Goal: Find specific page/section: Find specific page/section

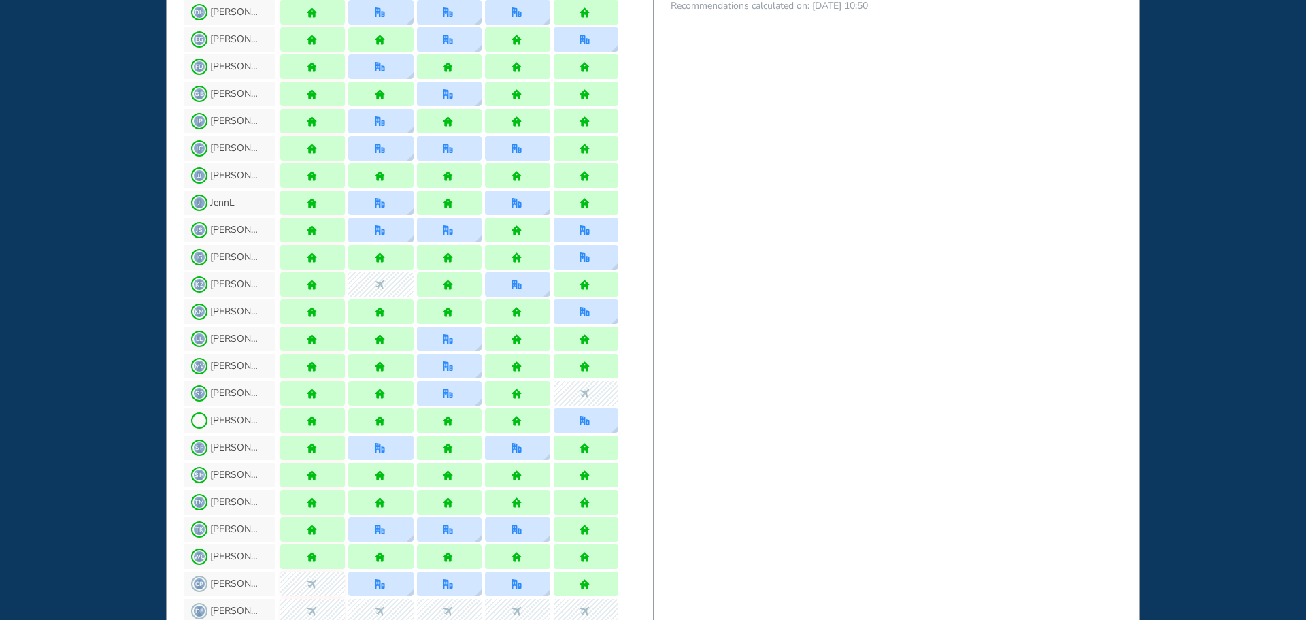
scroll to position [952, 0]
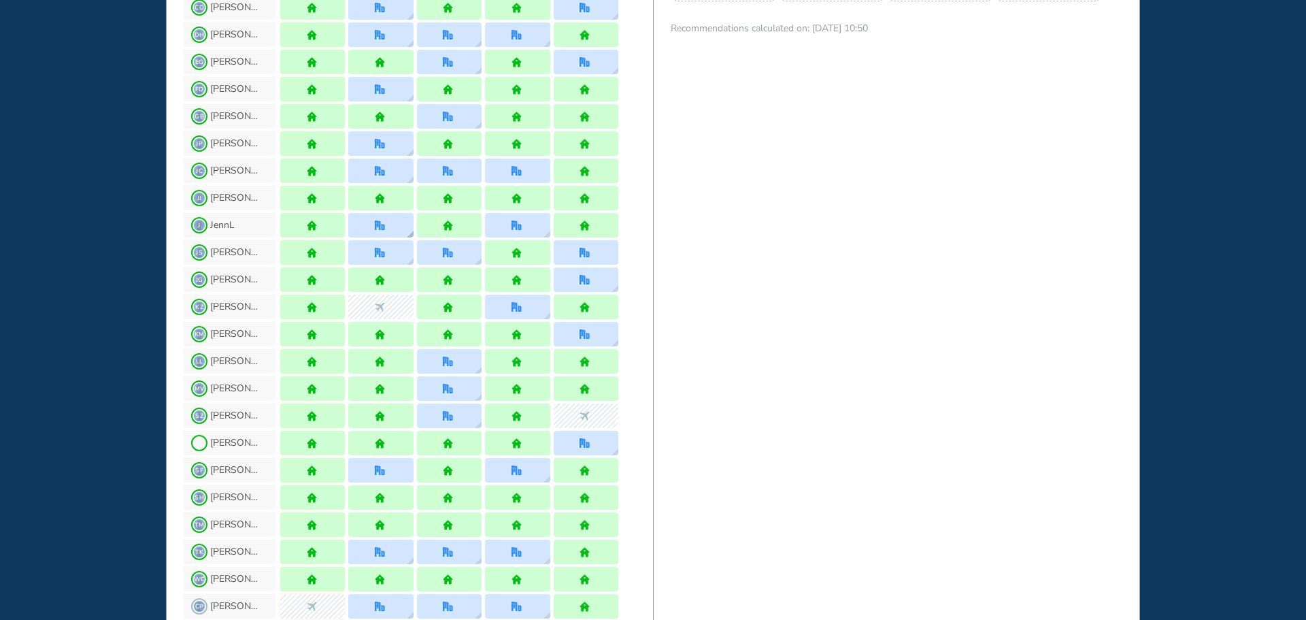
click at [386, 231] on div at bounding box center [380, 225] width 65 height 24
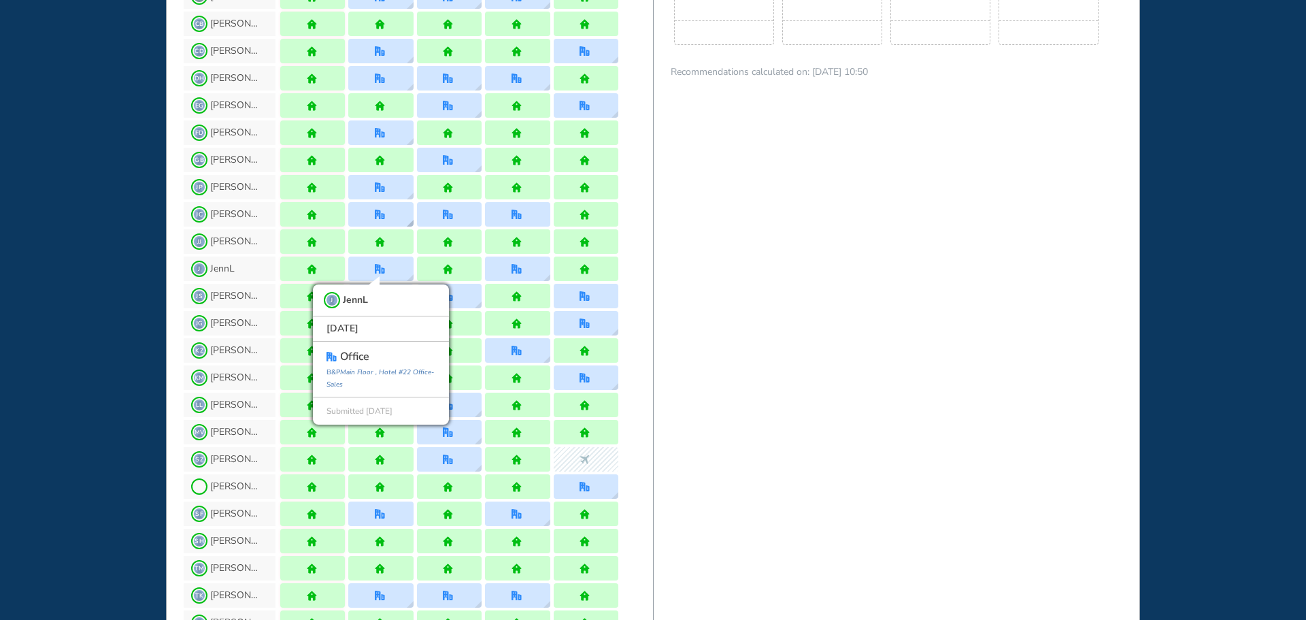
scroll to position [884, 0]
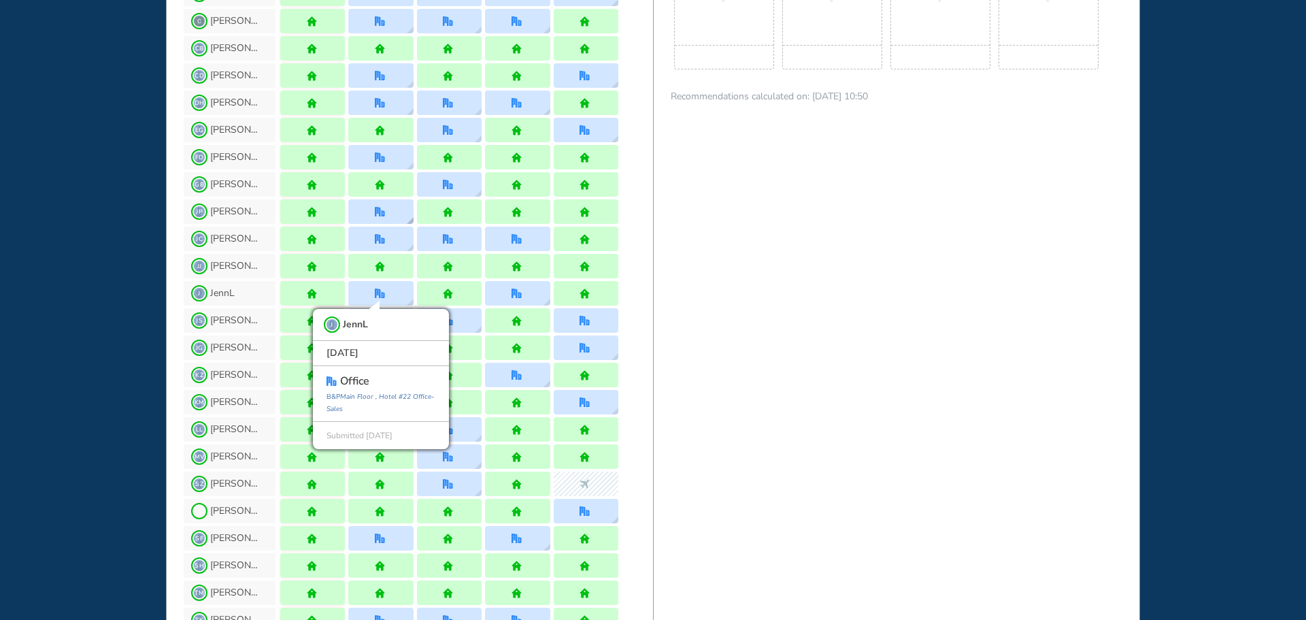
click at [381, 214] on img "office" at bounding box center [380, 212] width 10 height 10
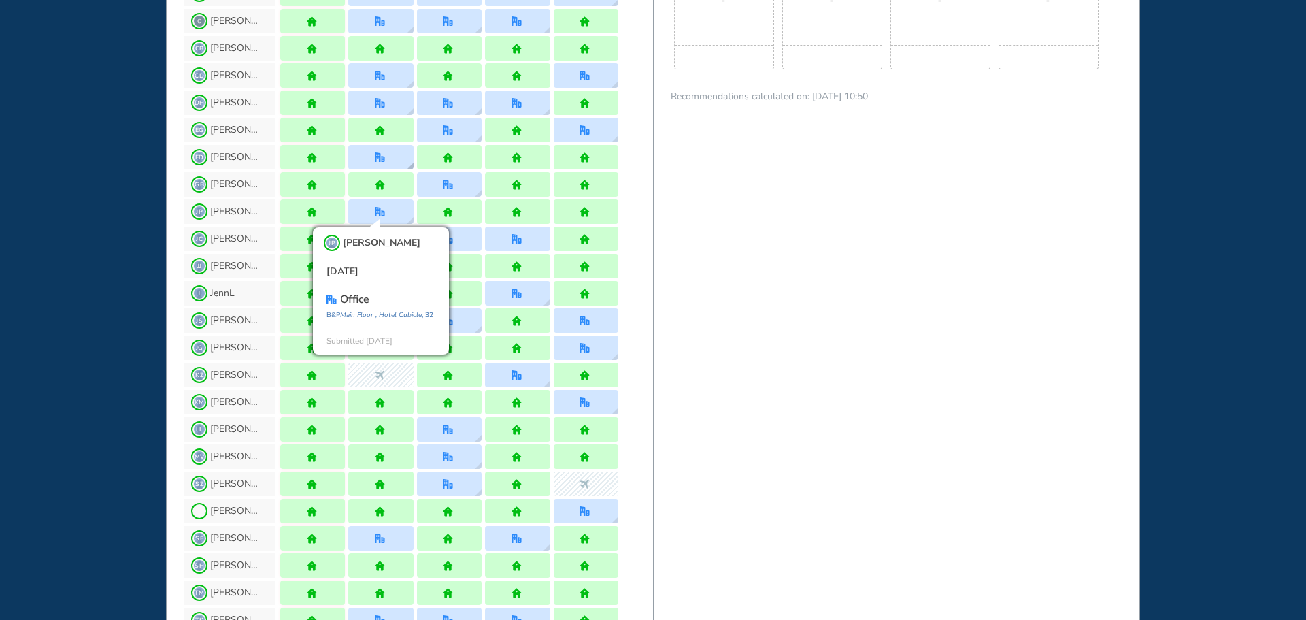
click at [393, 161] on div at bounding box center [380, 157] width 65 height 24
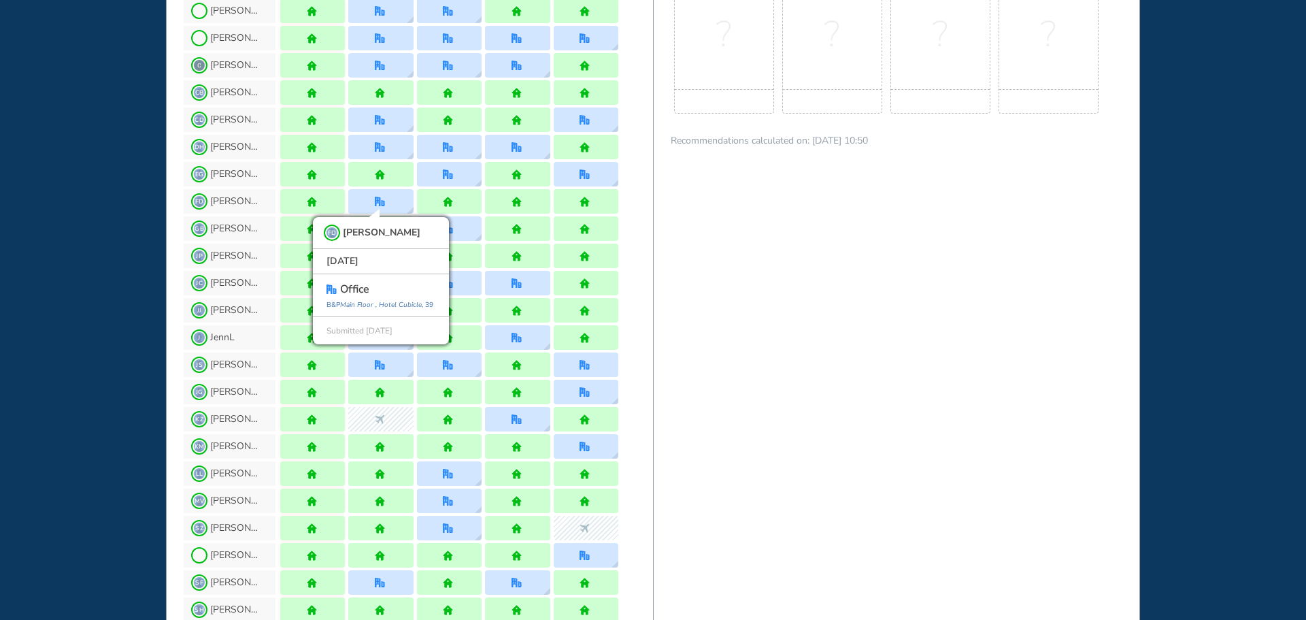
scroll to position [816, 0]
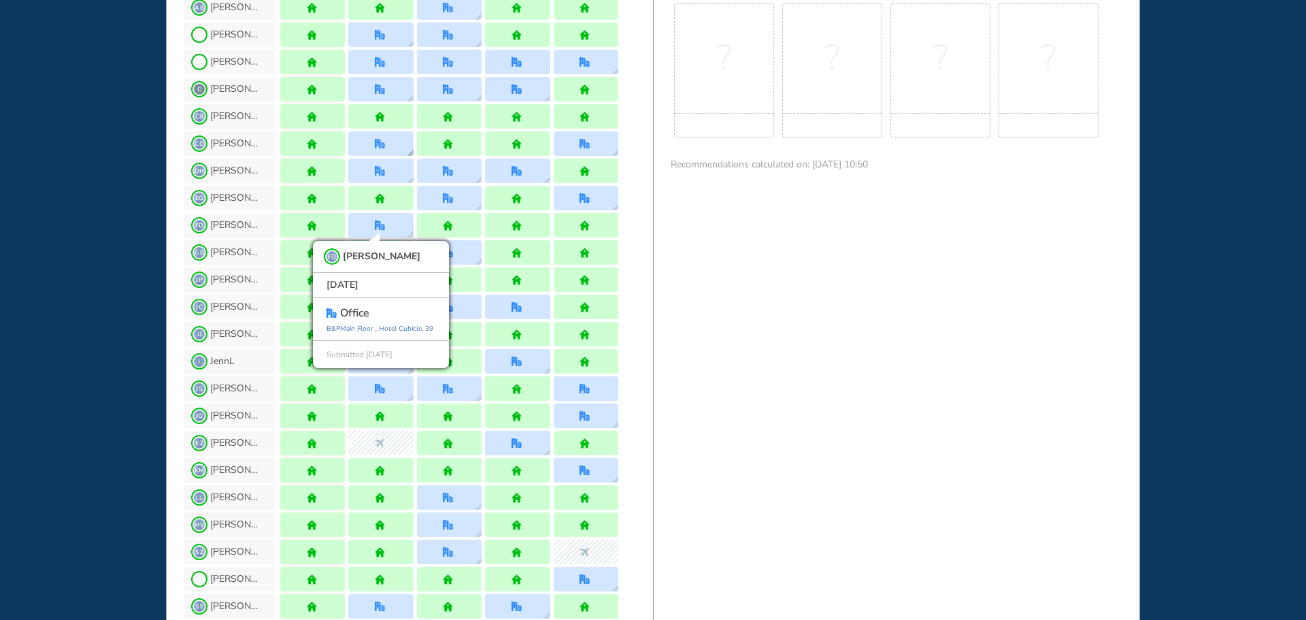
click at [396, 152] on div at bounding box center [380, 143] width 65 height 24
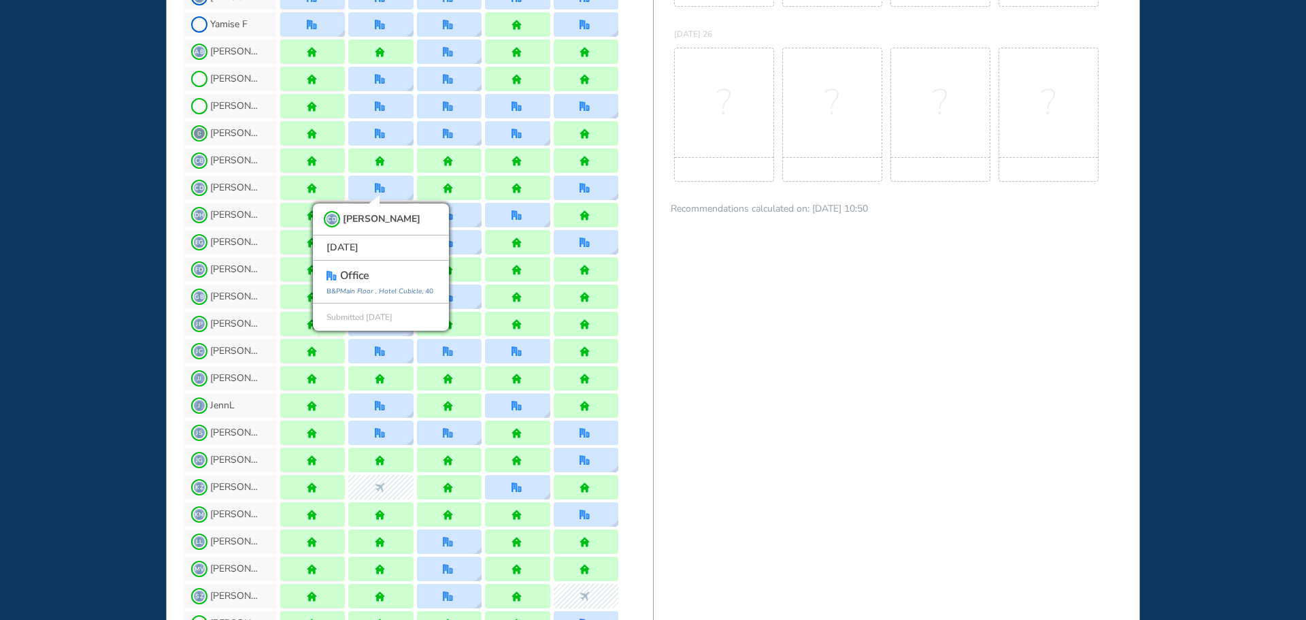
scroll to position [748, 0]
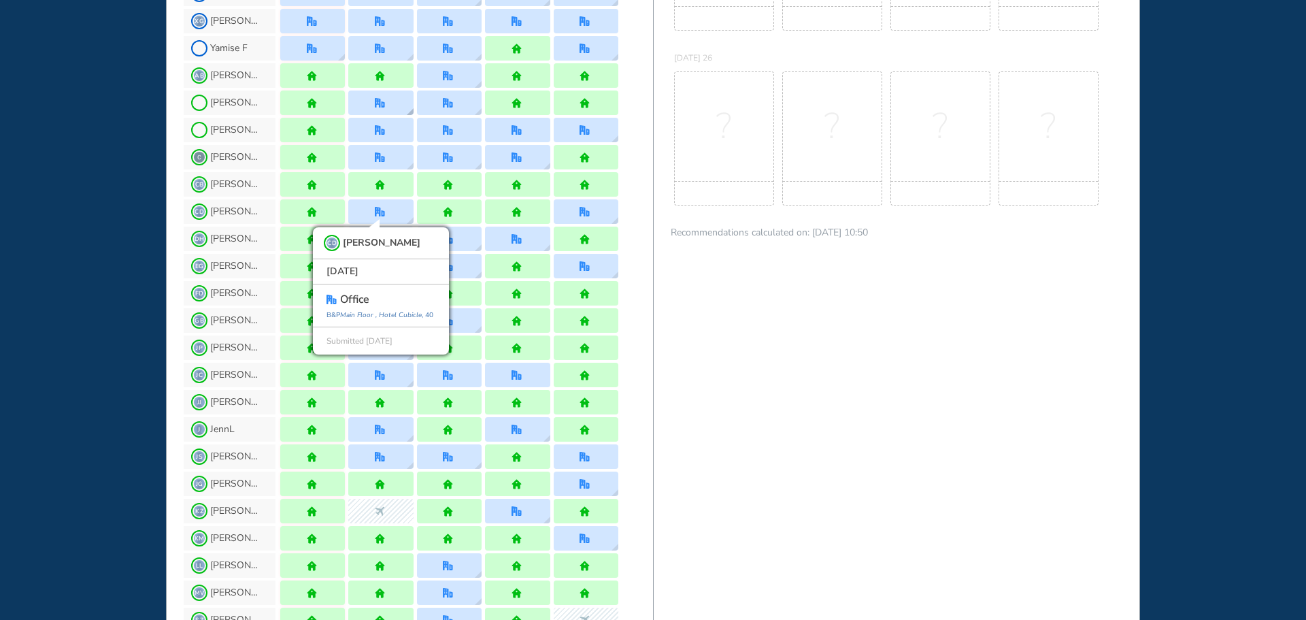
click at [393, 110] on div at bounding box center [380, 102] width 65 height 24
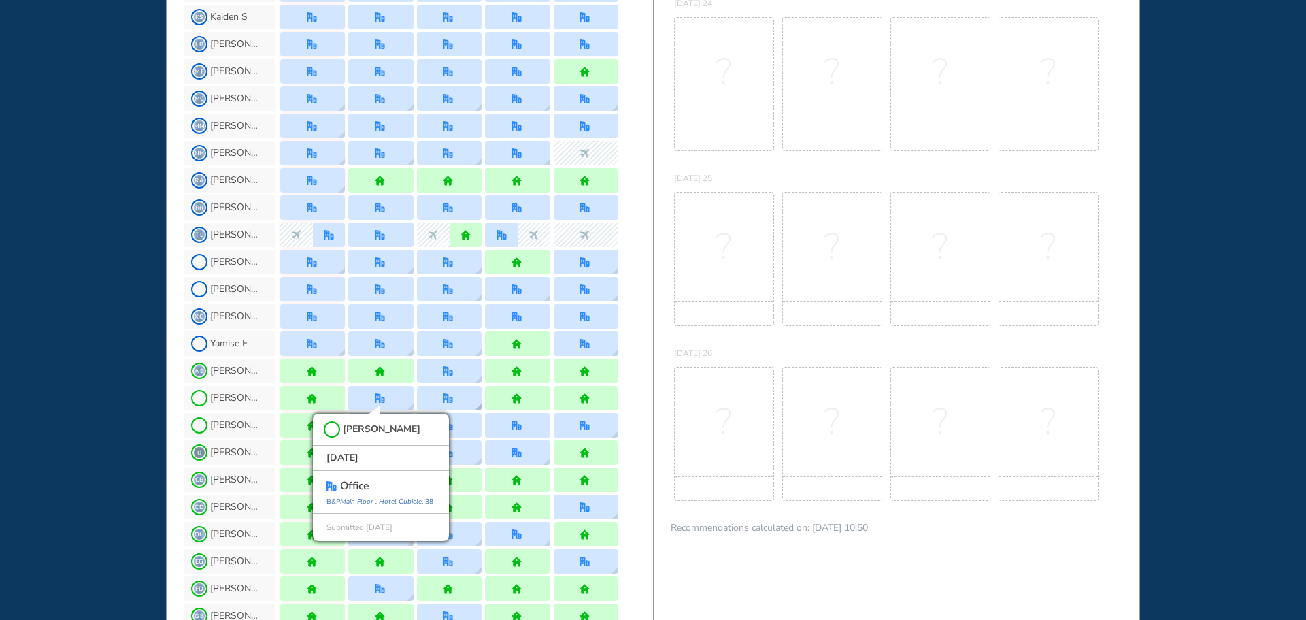
scroll to position [476, 0]
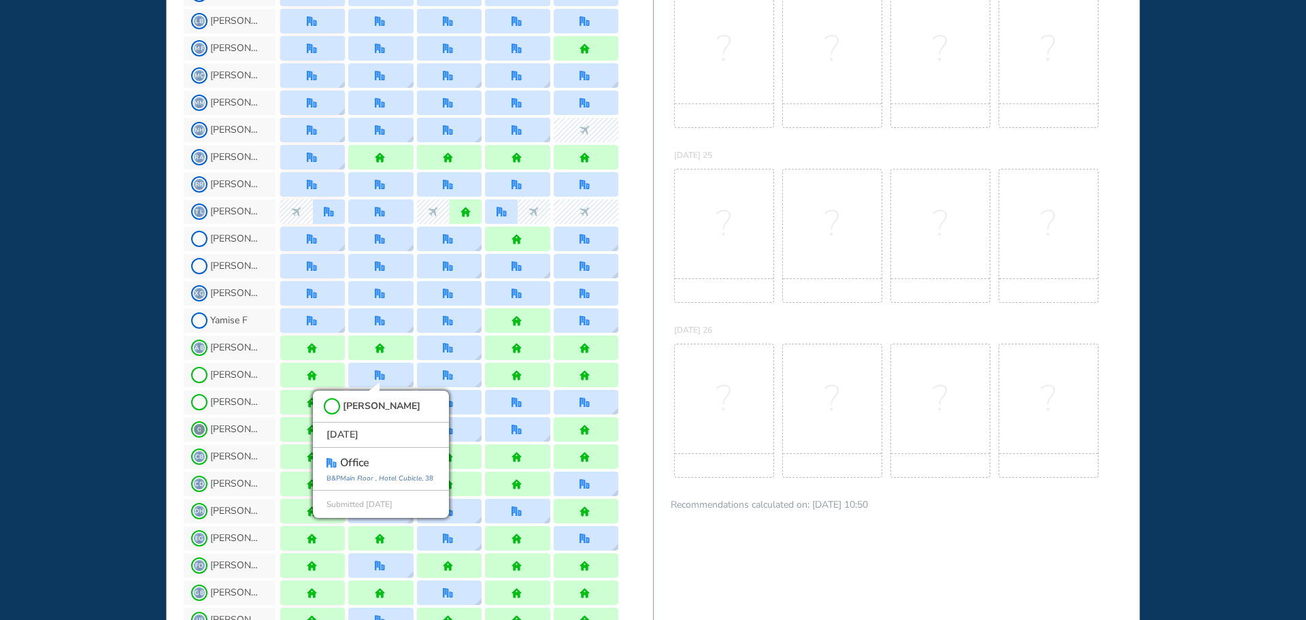
click at [642, 359] on div "[PERSON_NAME]" at bounding box center [418, 347] width 469 height 27
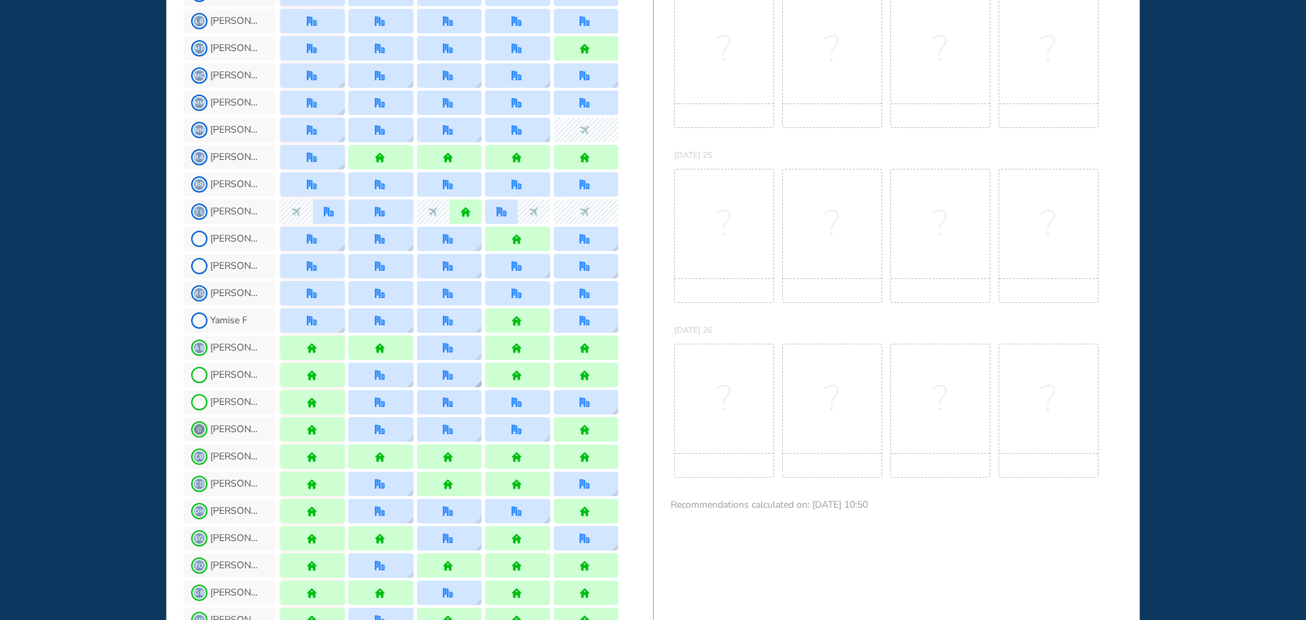
click at [462, 384] on div at bounding box center [449, 375] width 65 height 24
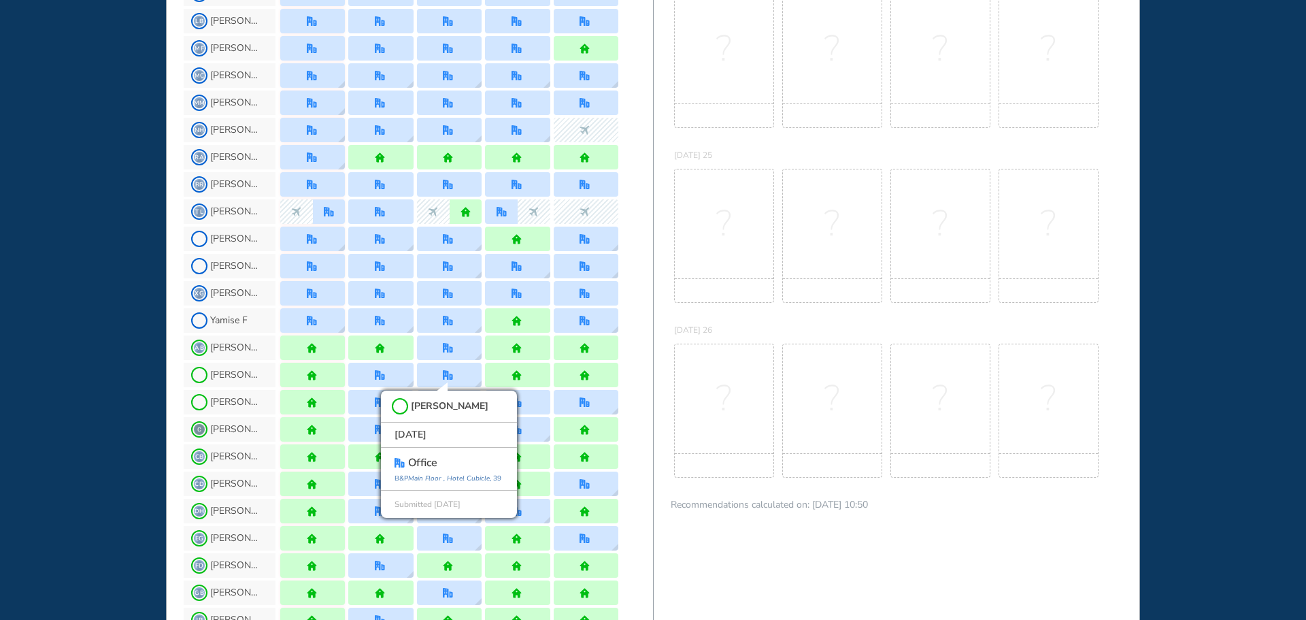
click at [630, 397] on div "[PERSON_NAME]" at bounding box center [418, 401] width 469 height 27
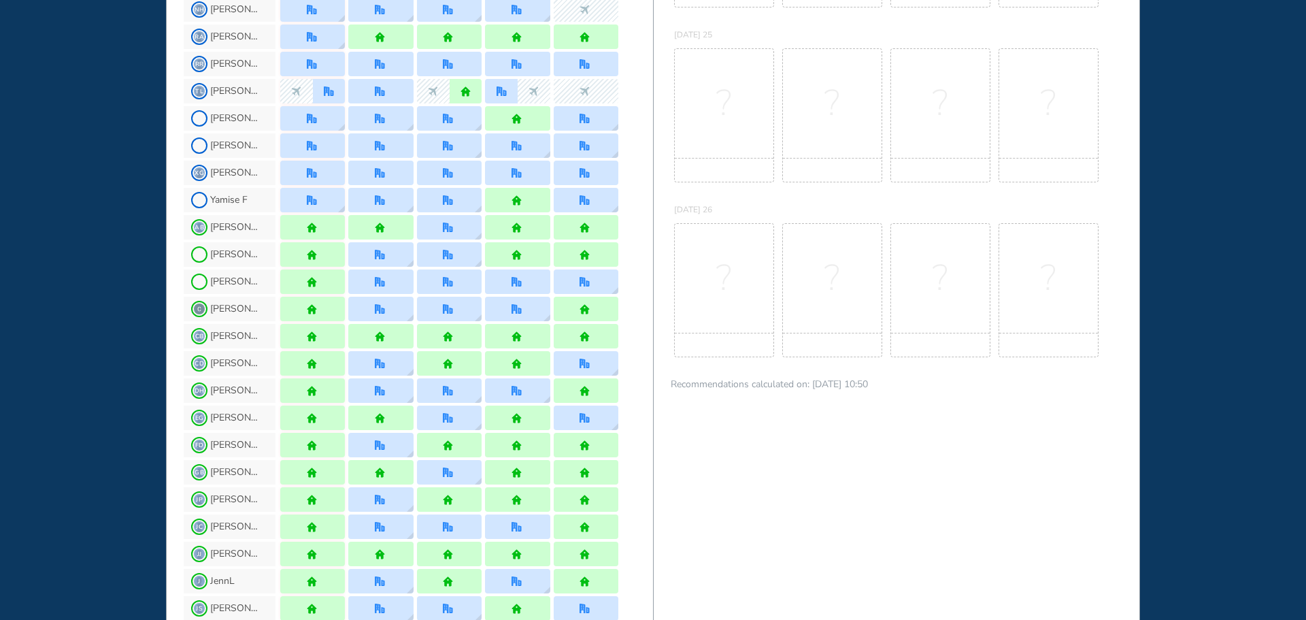
scroll to position [680, 0]
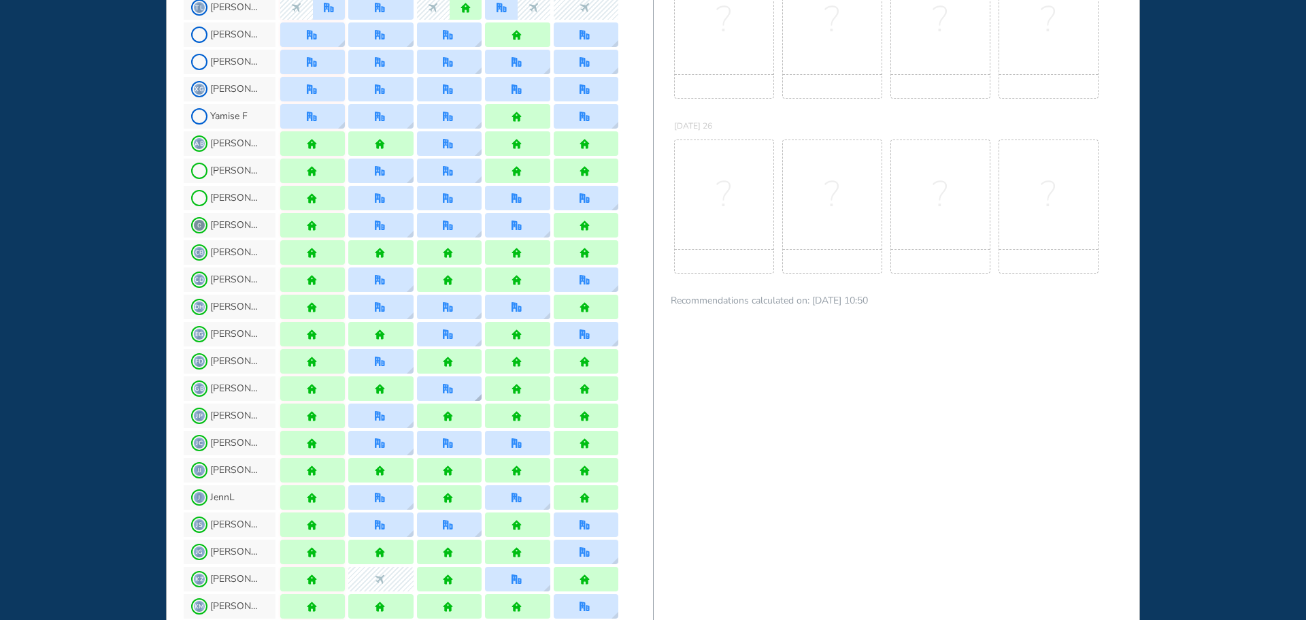
click at [458, 388] on div at bounding box center [449, 388] width 65 height 24
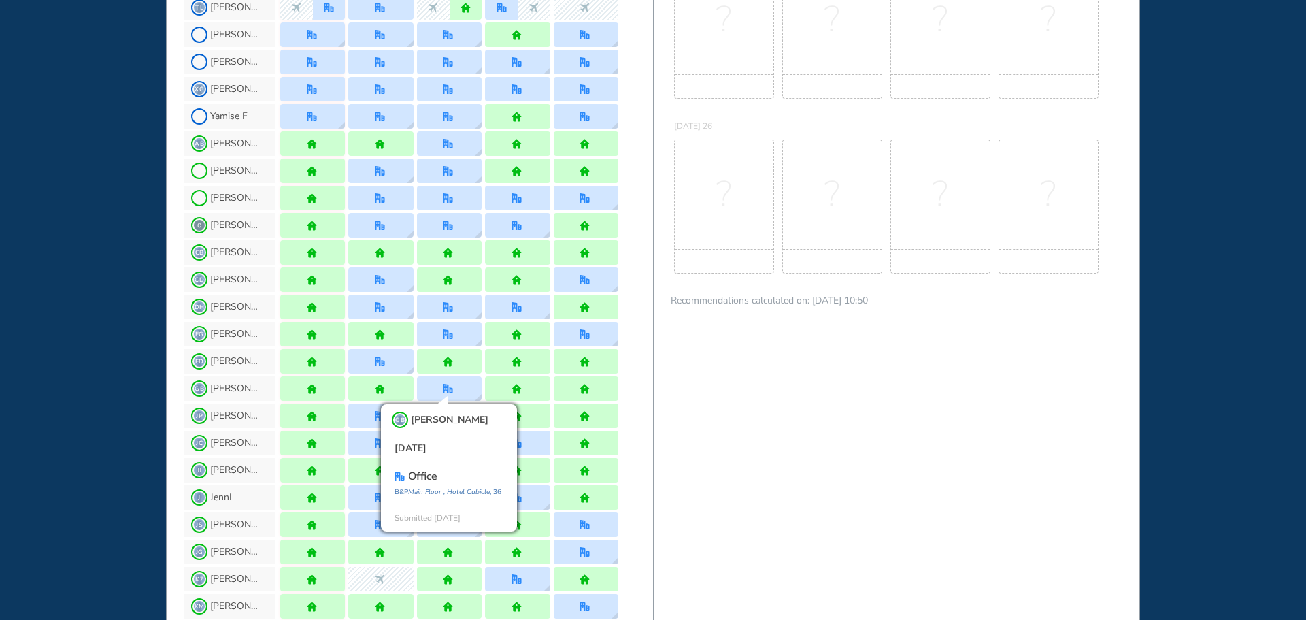
click at [625, 404] on div "JP [PERSON_NAME] P" at bounding box center [418, 415] width 469 height 27
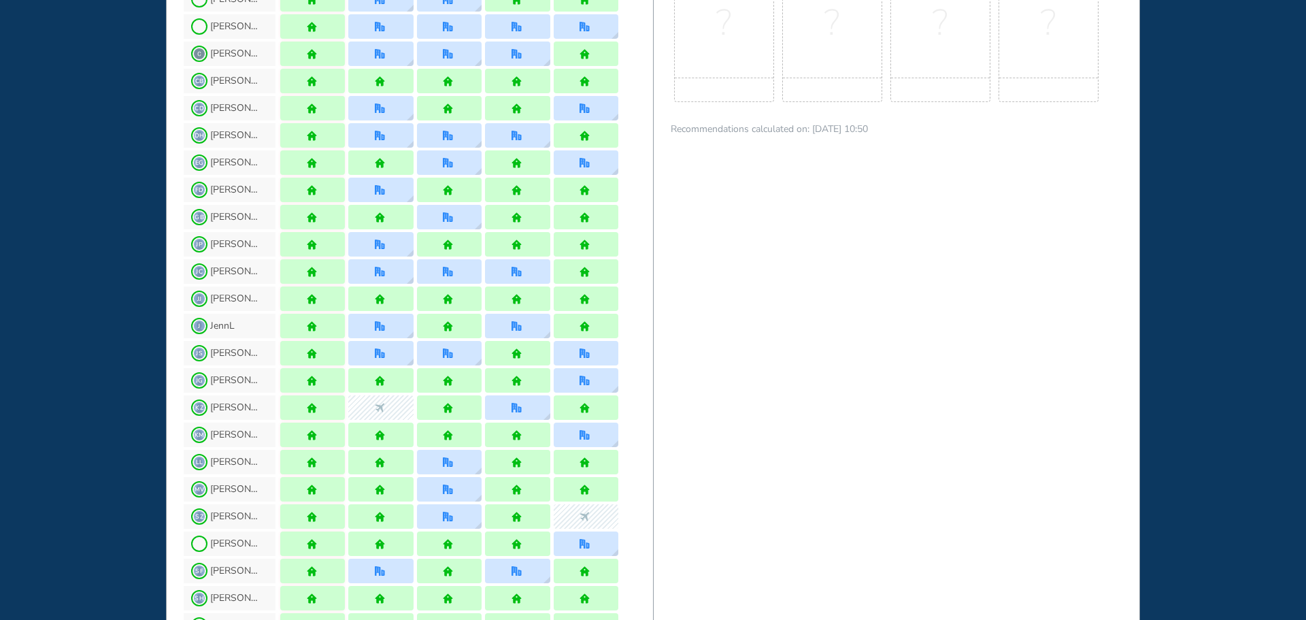
scroll to position [884, 0]
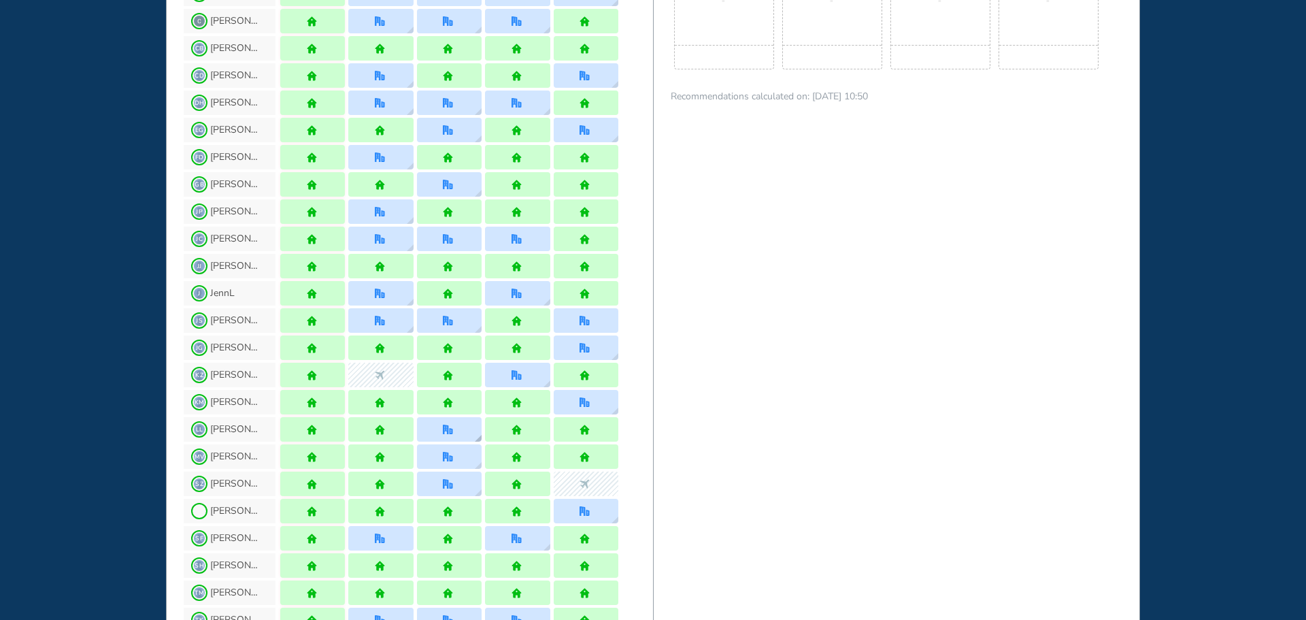
click at [467, 427] on div at bounding box center [449, 429] width 65 height 24
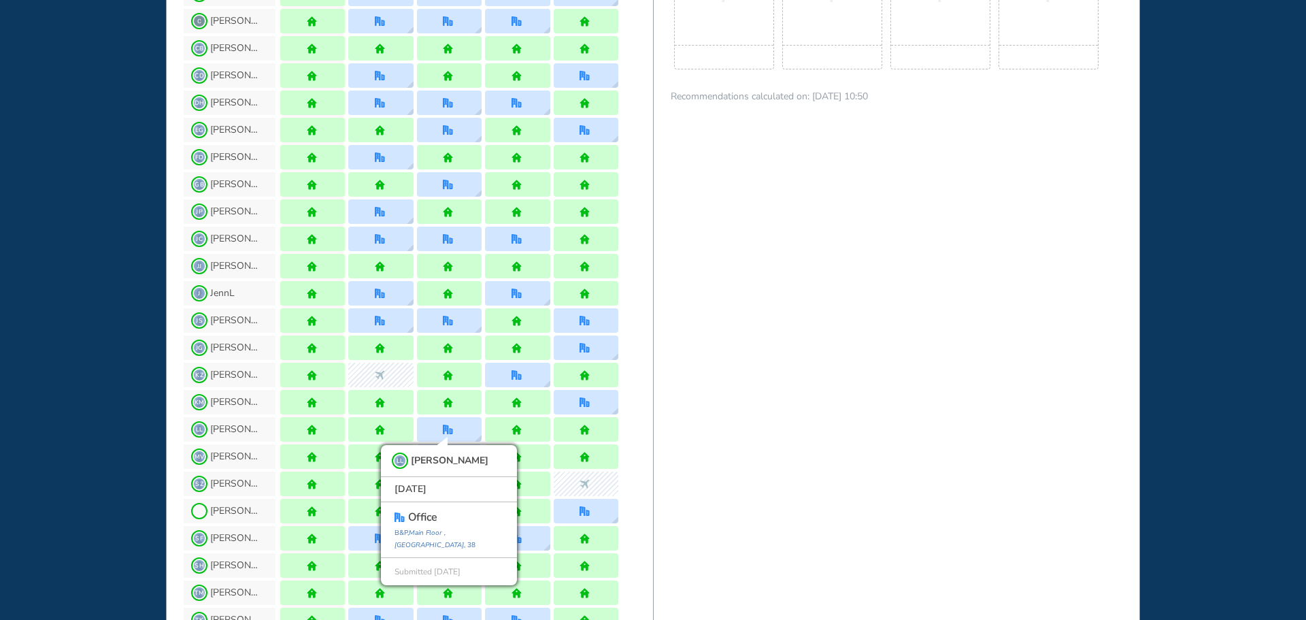
click at [629, 416] on div "LL [PERSON_NAME] L LL [PERSON_NAME] [DATE] office [GEOGRAPHIC_DATA] , 38 Submit…" at bounding box center [418, 429] width 469 height 27
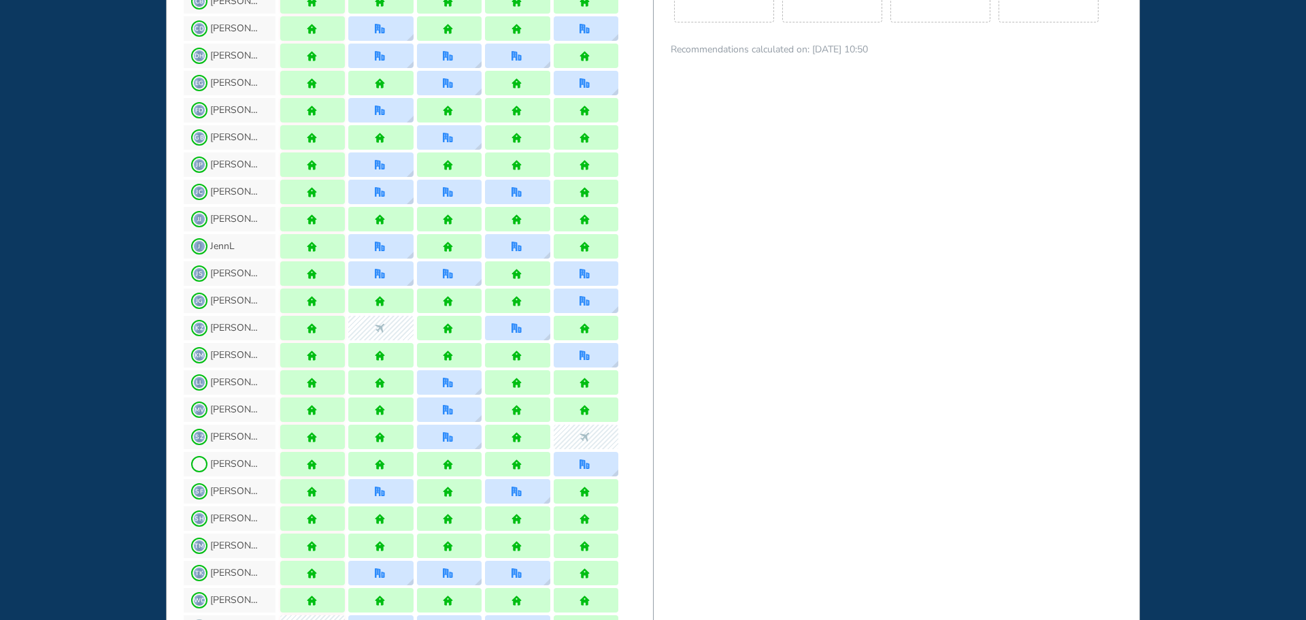
scroll to position [1020, 0]
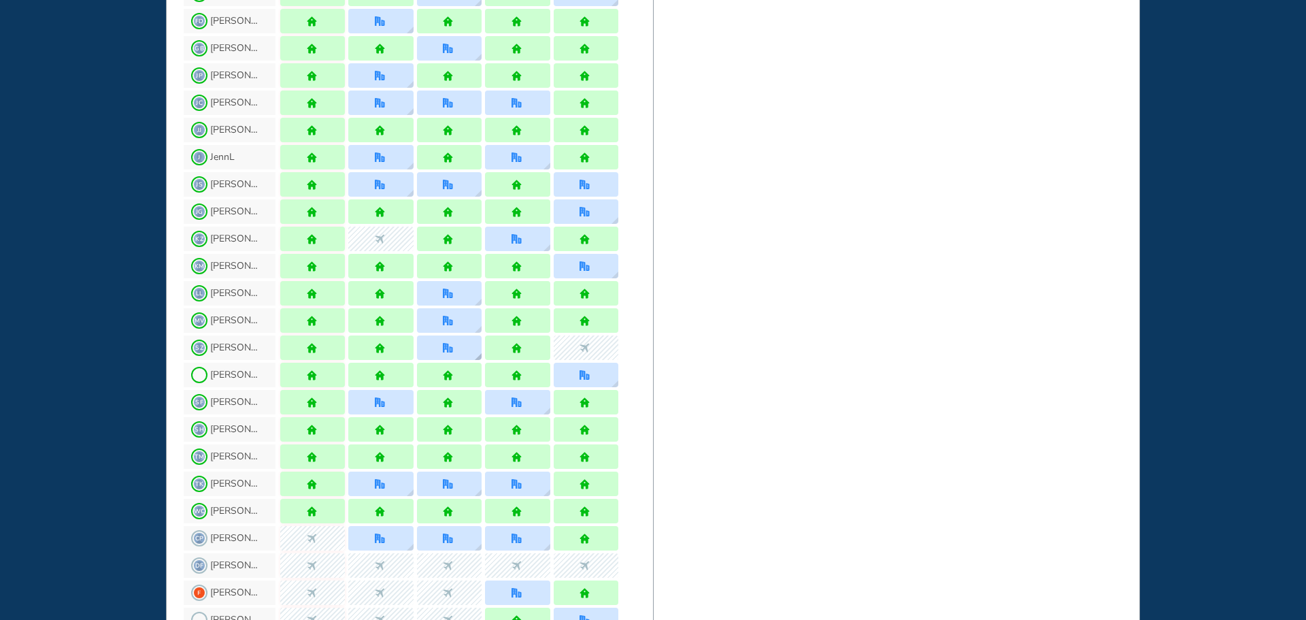
click at [452, 350] on img "office" at bounding box center [448, 348] width 10 height 10
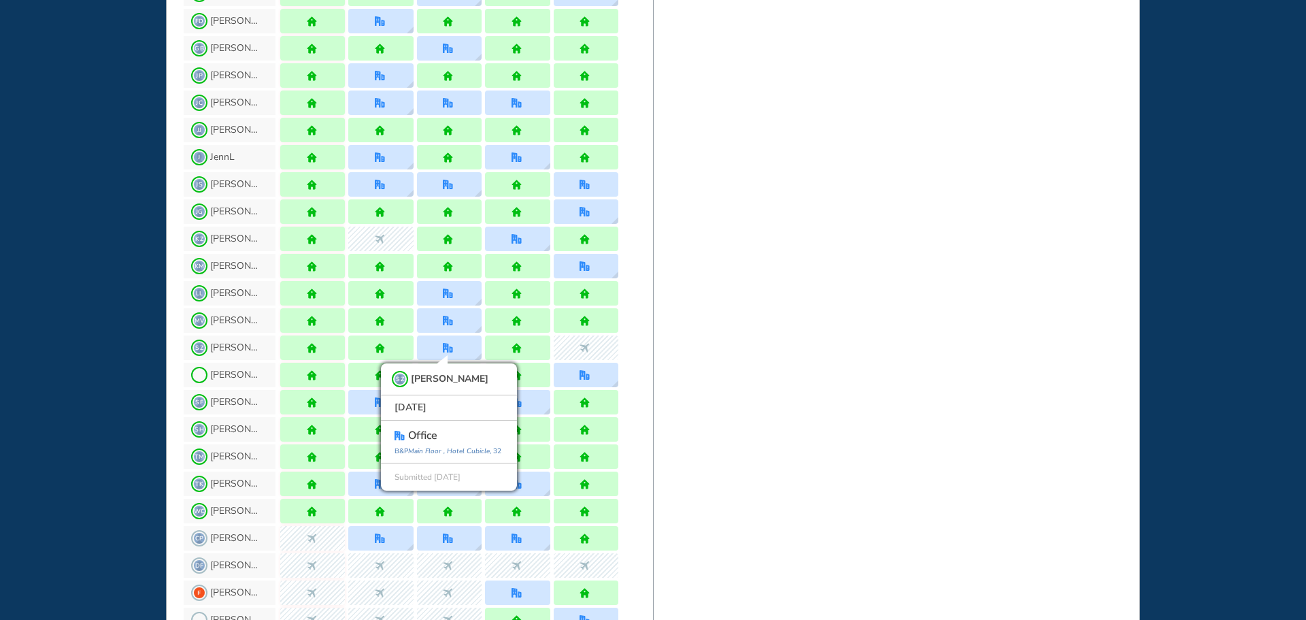
click at [639, 348] on div "SZ [PERSON_NAME] Z SZ [PERSON_NAME] [DATE] office [GEOGRAPHIC_DATA] , 32 Submit…" at bounding box center [418, 347] width 469 height 27
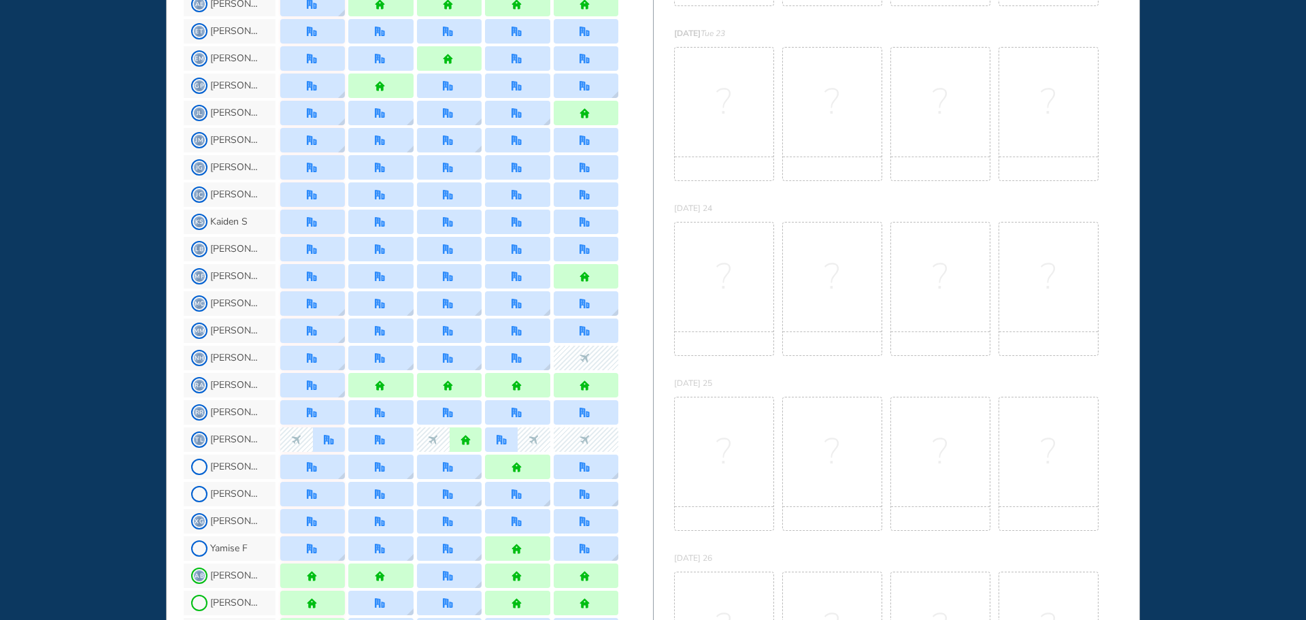
scroll to position [0, 0]
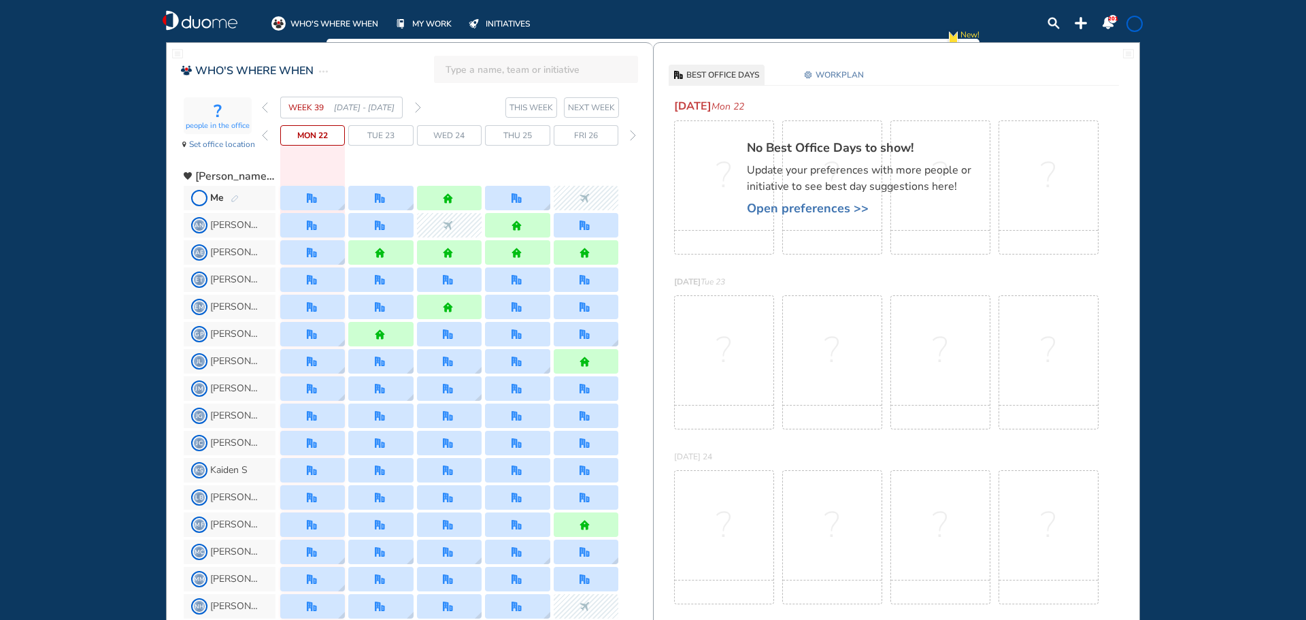
click at [420, 110] on img "forward week" at bounding box center [418, 107] width 6 height 11
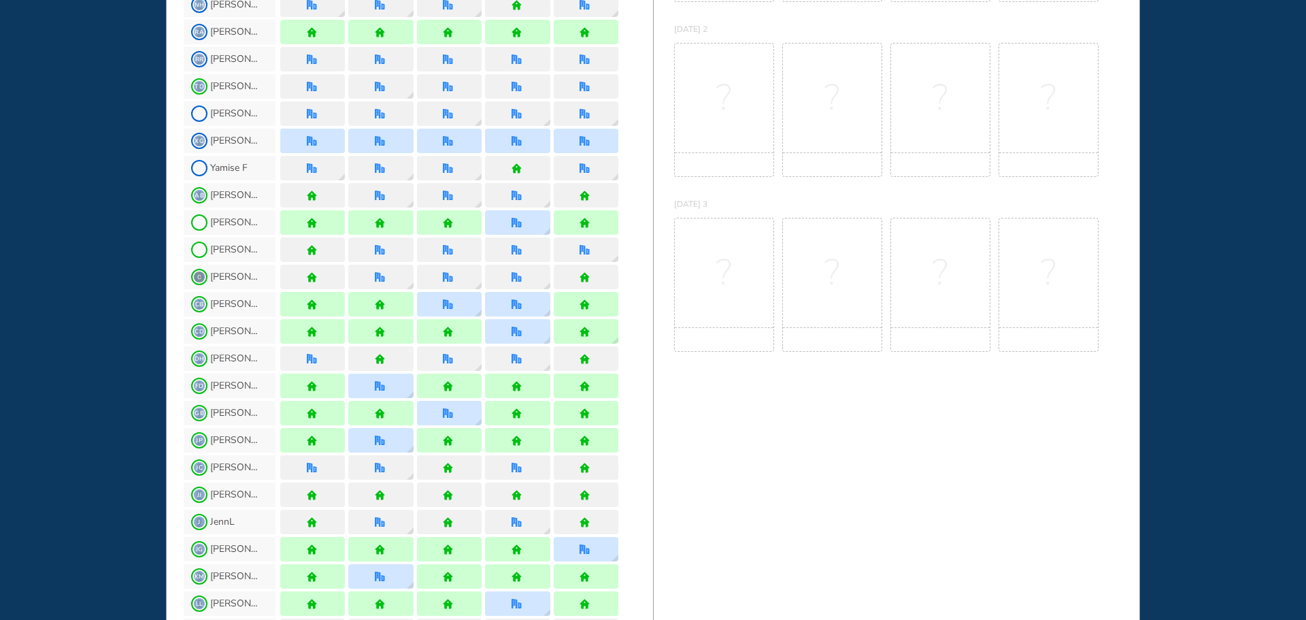
scroll to position [680, 0]
